Goal: Obtain resource: Obtain resource

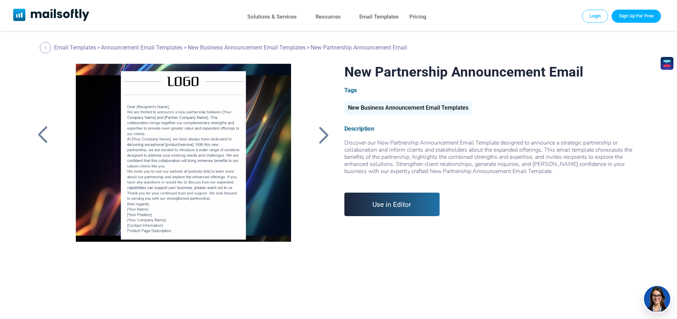
click at [323, 135] on div at bounding box center [324, 135] width 18 height 18
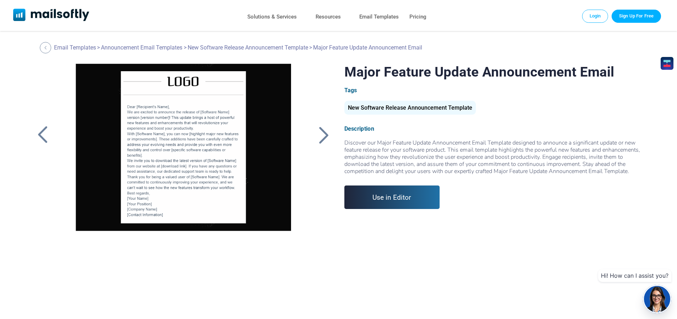
click at [322, 127] on div at bounding box center [324, 135] width 18 height 18
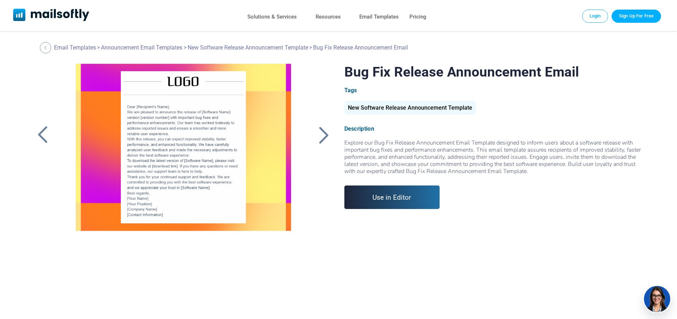
click at [322, 127] on div at bounding box center [324, 135] width 18 height 18
